Goal: Navigation & Orientation: Find specific page/section

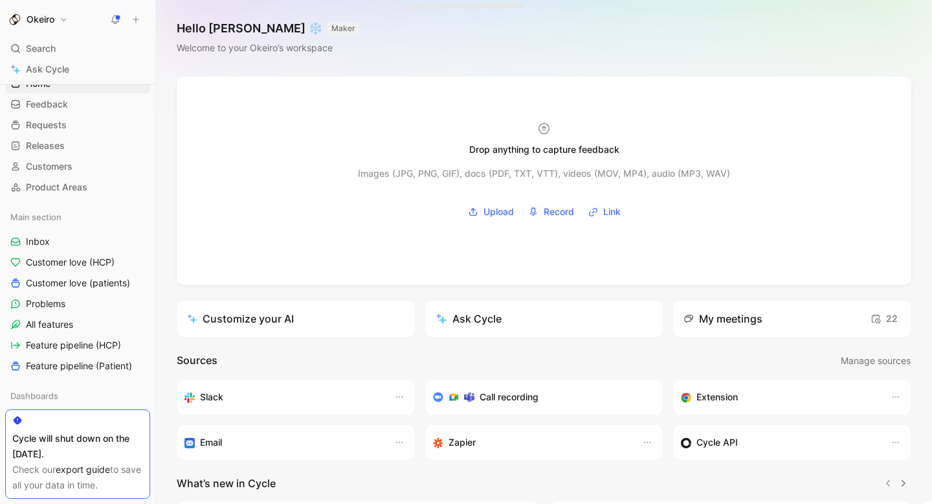
scroll to position [171, 0]
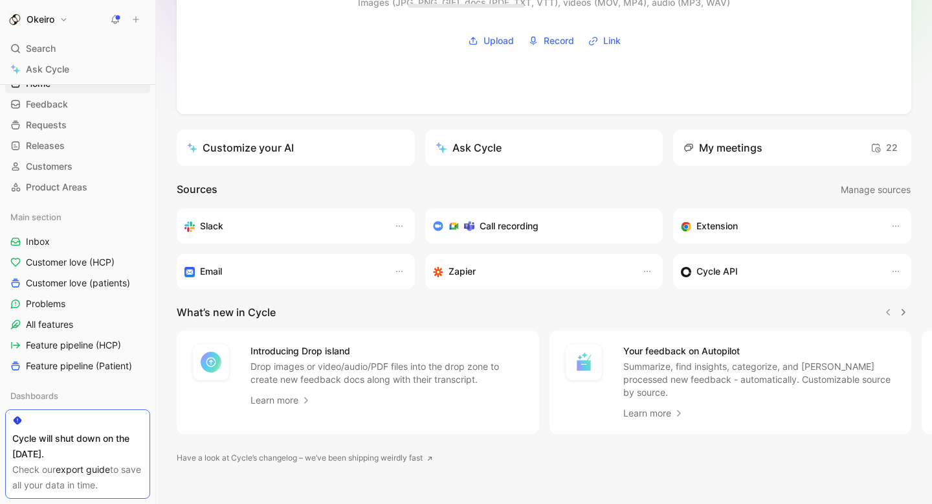
click at [803, 316] on header "What’s new in Cycle" at bounding box center [544, 312] width 735 height 16
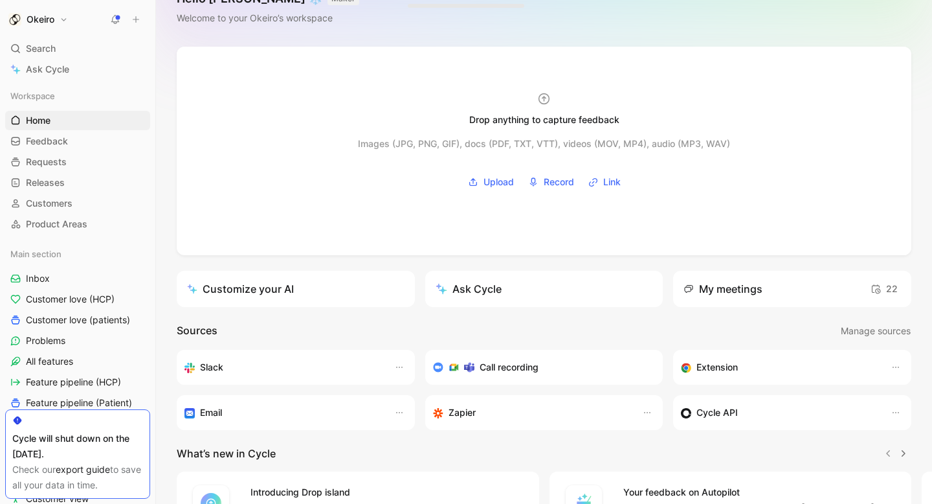
scroll to position [0, 0]
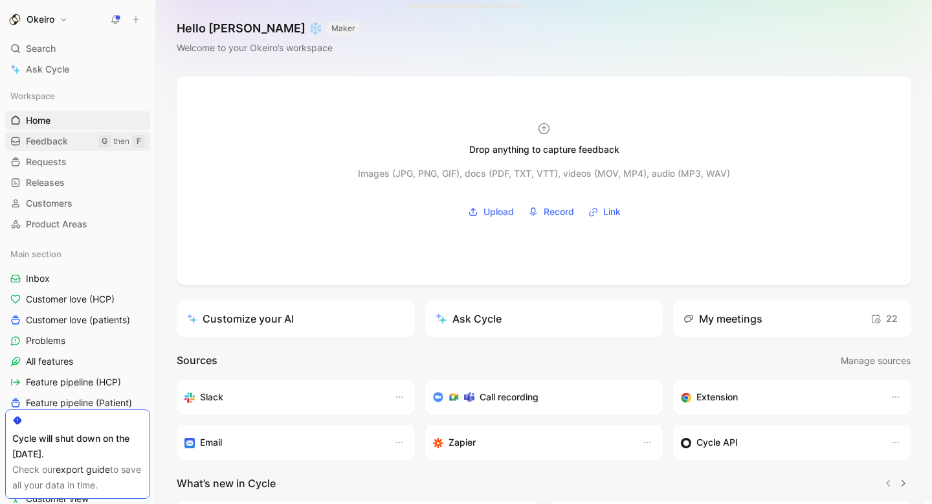
click at [71, 143] on link "Feedback G then F" at bounding box center [77, 140] width 145 height 19
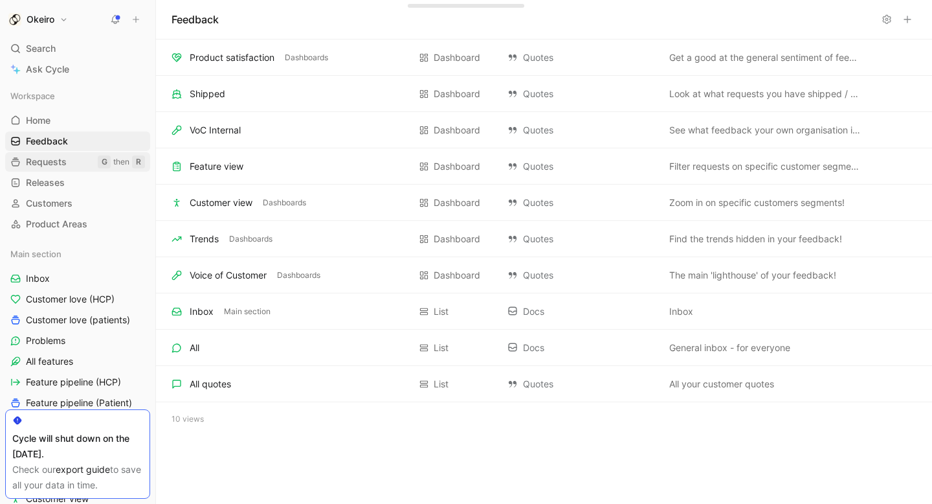
click at [69, 161] on link "Requests G then R" at bounding box center [77, 161] width 145 height 19
